Goal: Task Accomplishment & Management: Manage account settings

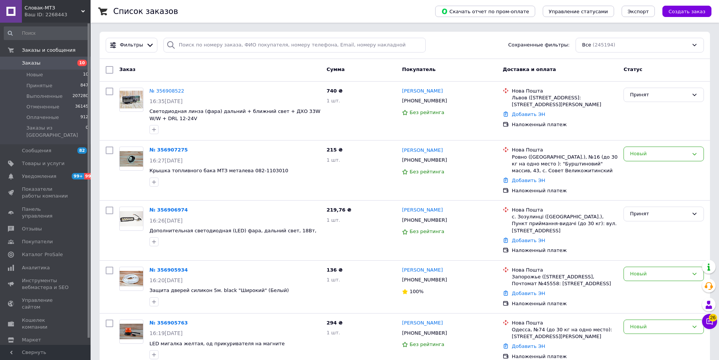
click at [54, 66] on span "Заказы" at bounding box center [46, 63] width 48 height 7
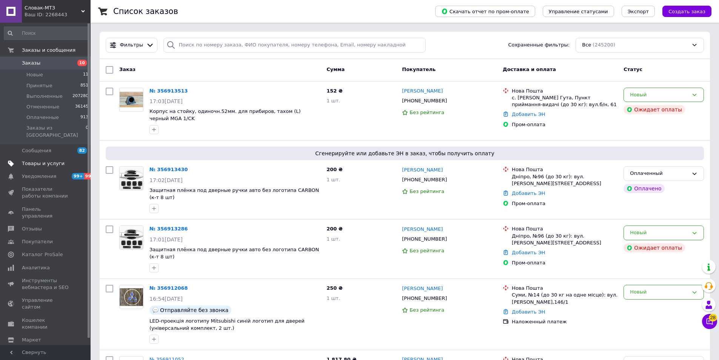
click at [46, 160] on span "Товары и услуги" at bounding box center [43, 163] width 43 height 7
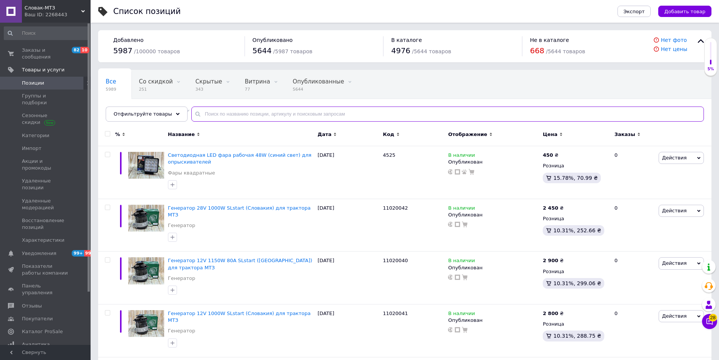
click at [246, 109] on input "text" at bounding box center [447, 113] width 513 height 15
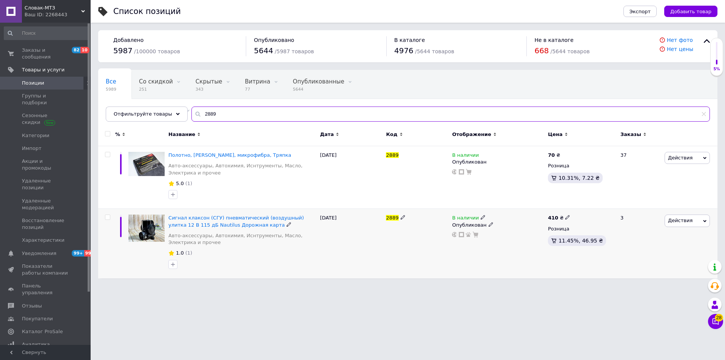
type input "2889"
click at [400, 219] on use at bounding box center [402, 217] width 4 height 4
click at [373, 219] on div "Сигнал клаксон (СГУ) пневматический (воздушный) улитка 12 В 115 дБ Nautilus Дор…" at bounding box center [407, 243] width 619 height 69
type input "6383"
drag, startPoint x: 171, startPoint y: 120, endPoint x: 165, endPoint y: 121, distance: 5.3
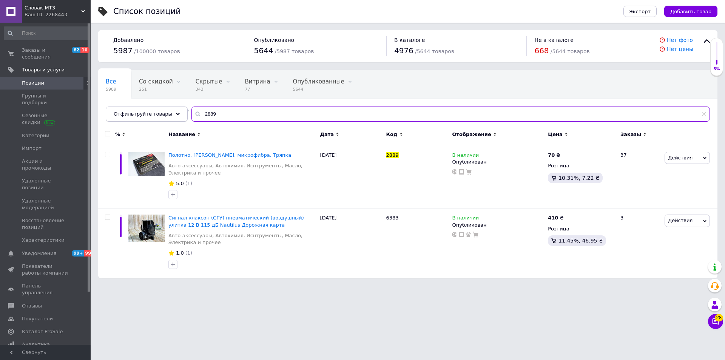
click at [168, 121] on div "Отфильтруйте товары 2889" at bounding box center [408, 113] width 604 height 15
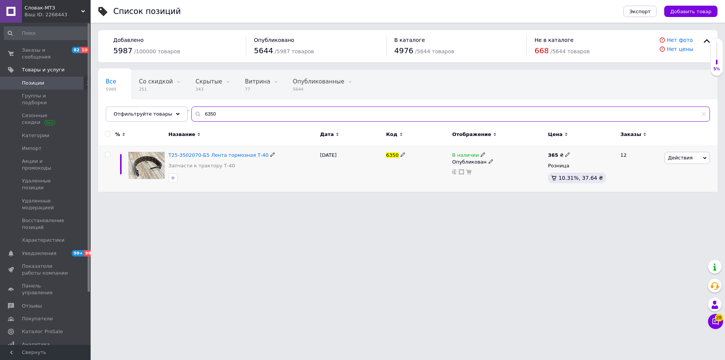
type input "6350"
click at [402, 153] on icon at bounding box center [402, 154] width 5 height 5
click at [380, 155] on div "Т25-3502070-Б5 Лента тормозная Т-40 Запчасти к трактору Т-40 [DATE] 6350 В нали…" at bounding box center [407, 169] width 619 height 46
type input "6384"
drag, startPoint x: 361, startPoint y: 256, endPoint x: 278, endPoint y: 296, distance: 92.0
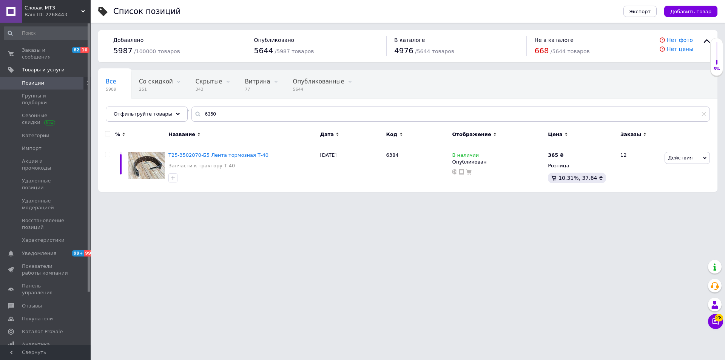
click at [358, 199] on html "Словак-МТЗ Ваш ID: 2268443 Сайт Словак-МТЗ Кабинет покупателя Проверить состоян…" at bounding box center [362, 99] width 725 height 199
drag, startPoint x: 125, startPoint y: 265, endPoint x: 153, endPoint y: 280, distance: 32.6
click at [125, 199] on html "Словак-МТЗ Ваш ID: 2268443 Сайт Словак-МТЗ Кабинет покупателя Проверить состоян…" at bounding box center [362, 99] width 725 height 199
drag, startPoint x: 212, startPoint y: 115, endPoint x: 164, endPoint y: 117, distance: 48.4
click at [174, 115] on div "Отфильтруйте товары 6350" at bounding box center [408, 113] width 604 height 15
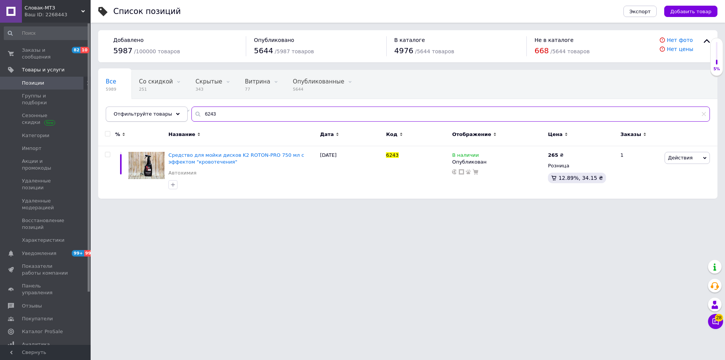
drag, startPoint x: 212, startPoint y: 112, endPoint x: 166, endPoint y: 112, distance: 46.4
click at [172, 112] on div "Отфильтруйте товары 6243" at bounding box center [408, 113] width 604 height 15
drag, startPoint x: 199, startPoint y: 255, endPoint x: 274, endPoint y: 227, distance: 80.0
click at [200, 206] on html "Словак-МТЗ Ваш ID: 2268443 Сайт Словак-МТЗ Кабинет покупателя Проверить состоян…" at bounding box center [362, 103] width 725 height 206
click at [180, 116] on div "Все 5989 Со скидкой 251 Удалить Редактировать Скрытые 343 Удалить Редактировать…" at bounding box center [407, 96] width 619 height 52
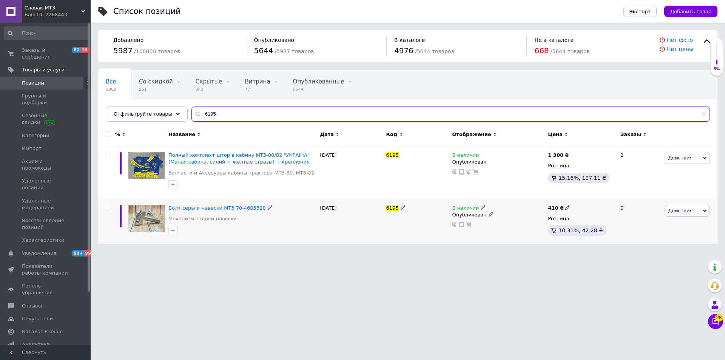
type input "6195"
click at [401, 206] on use at bounding box center [402, 207] width 4 height 4
click at [382, 208] on div "Болт серьги навески МТЗ 70-4605320 Механизм задней навески [DATE] 6195 В наличи…" at bounding box center [407, 222] width 619 height 46
type input "6385"
drag, startPoint x: 339, startPoint y: 279, endPoint x: 270, endPoint y: 280, distance: 68.7
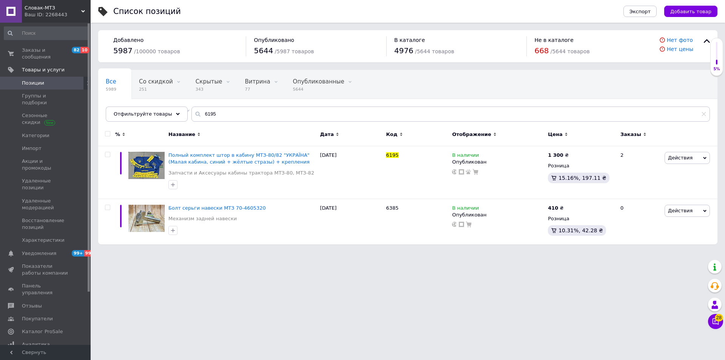
click at [337, 252] on html "Словак-МТЗ Ваш ID: 2268443 Сайт Словак-МТЗ Кабинет покупателя Проверить состоян…" at bounding box center [362, 126] width 725 height 252
drag, startPoint x: 146, startPoint y: 300, endPoint x: 138, endPoint y: 172, distance: 128.2
click at [147, 252] on html "Словак-МТЗ Ваш ID: 2268443 Сайт Словак-МТЗ Кабинет покупателя Проверить состоян…" at bounding box center [362, 126] width 725 height 252
